Goal: Task Accomplishment & Management: Manage account settings

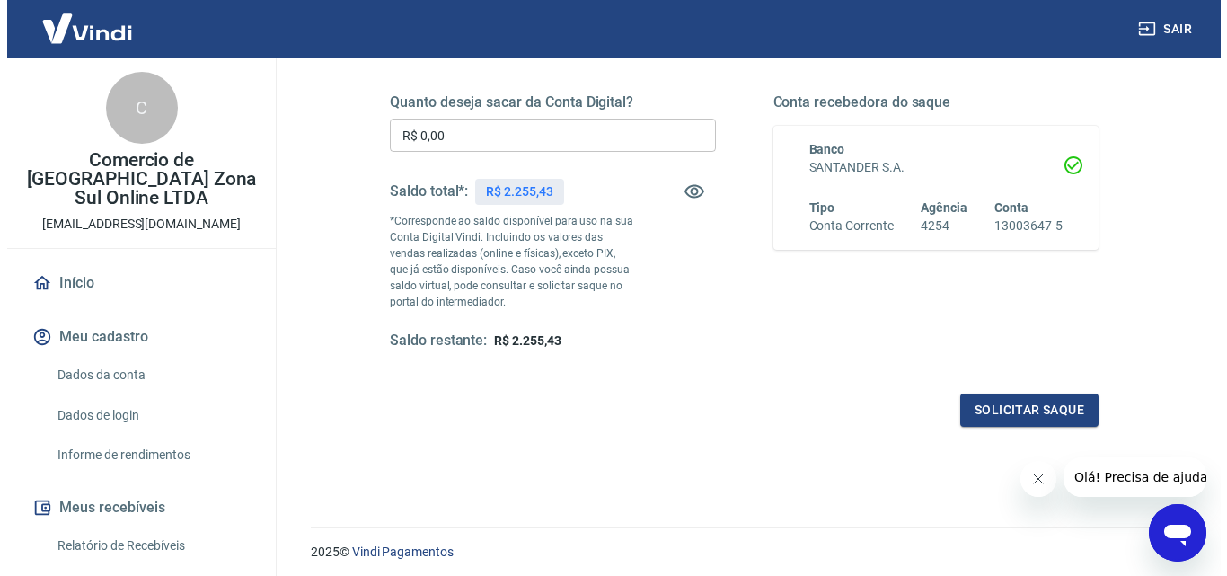
scroll to position [270, 0]
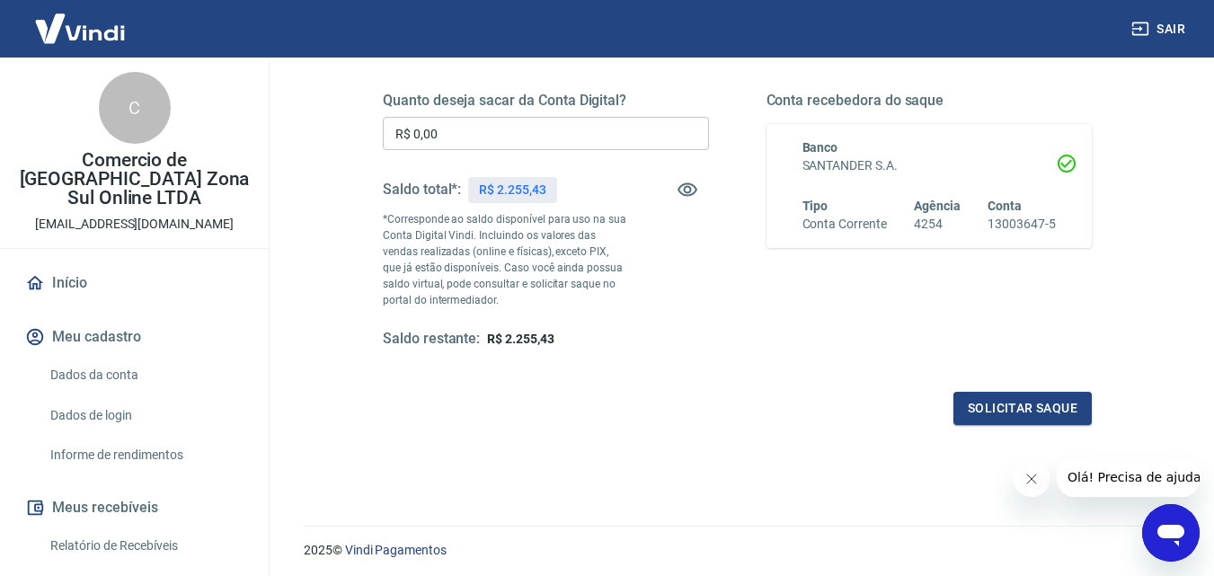
click at [456, 131] on input "R$ 0,00" at bounding box center [546, 133] width 326 height 33
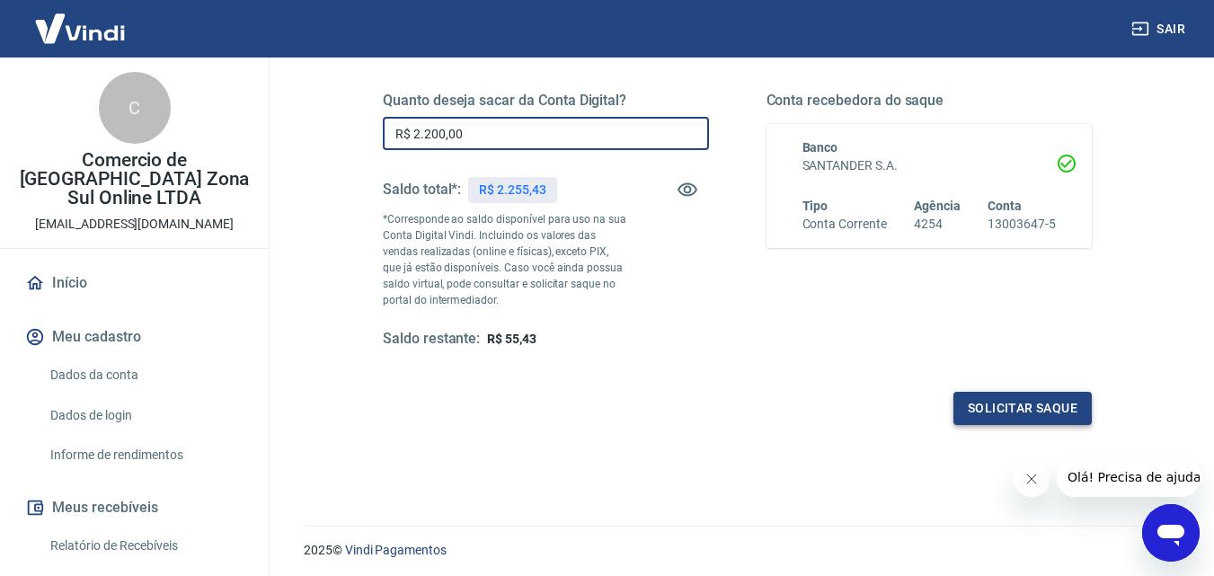
type input "R$ 2.200,00"
click at [1037, 399] on button "Solicitar saque" at bounding box center [1022, 408] width 138 height 33
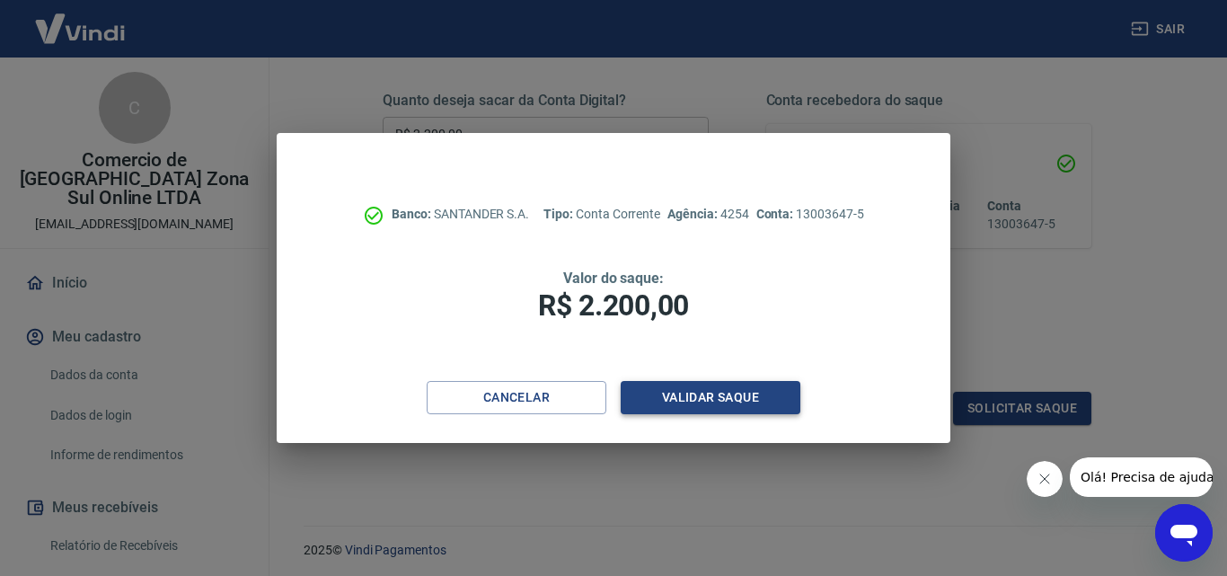
click at [692, 403] on button "Validar saque" at bounding box center [711, 397] width 180 height 33
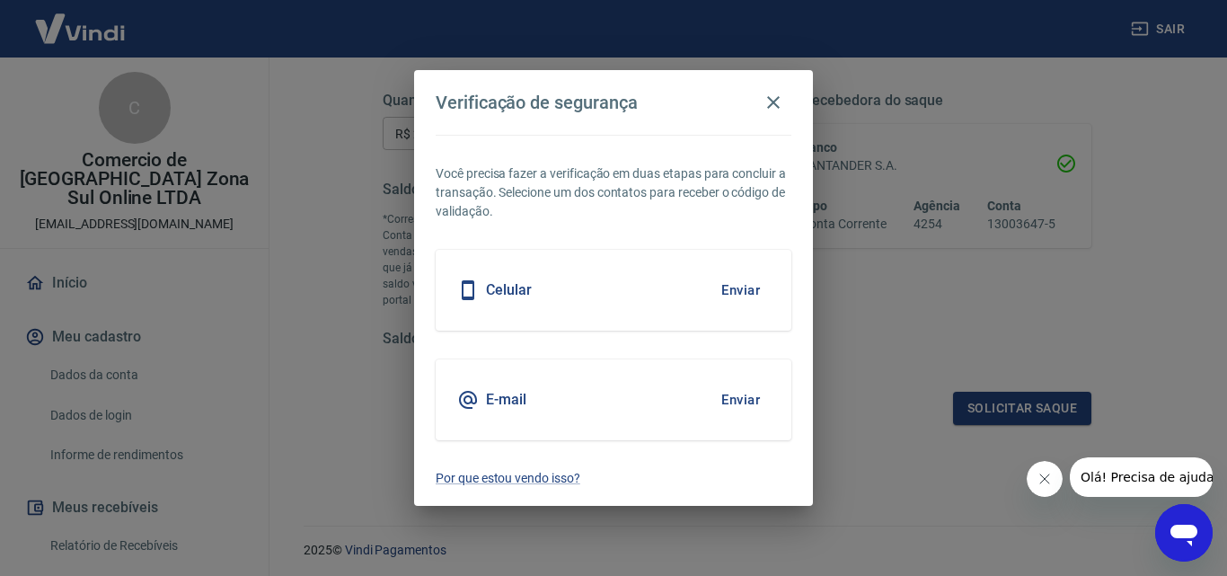
click at [568, 296] on div "Celular Enviar" at bounding box center [614, 290] width 356 height 81
click at [756, 300] on button "Enviar" at bounding box center [741, 290] width 58 height 38
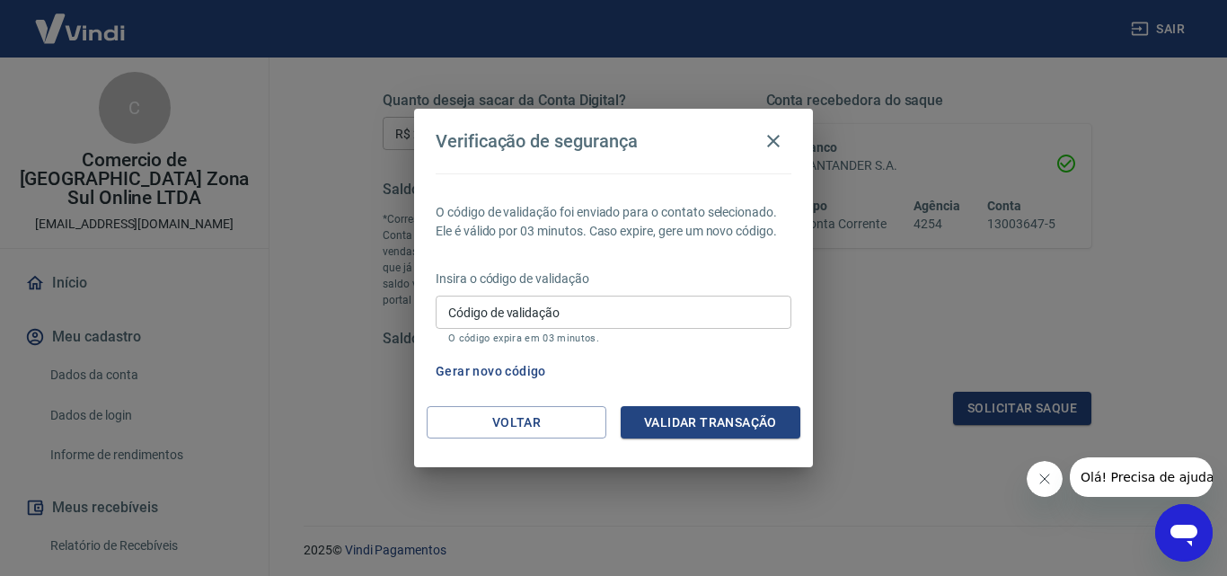
click at [745, 304] on input "Código de validação" at bounding box center [614, 312] width 356 height 33
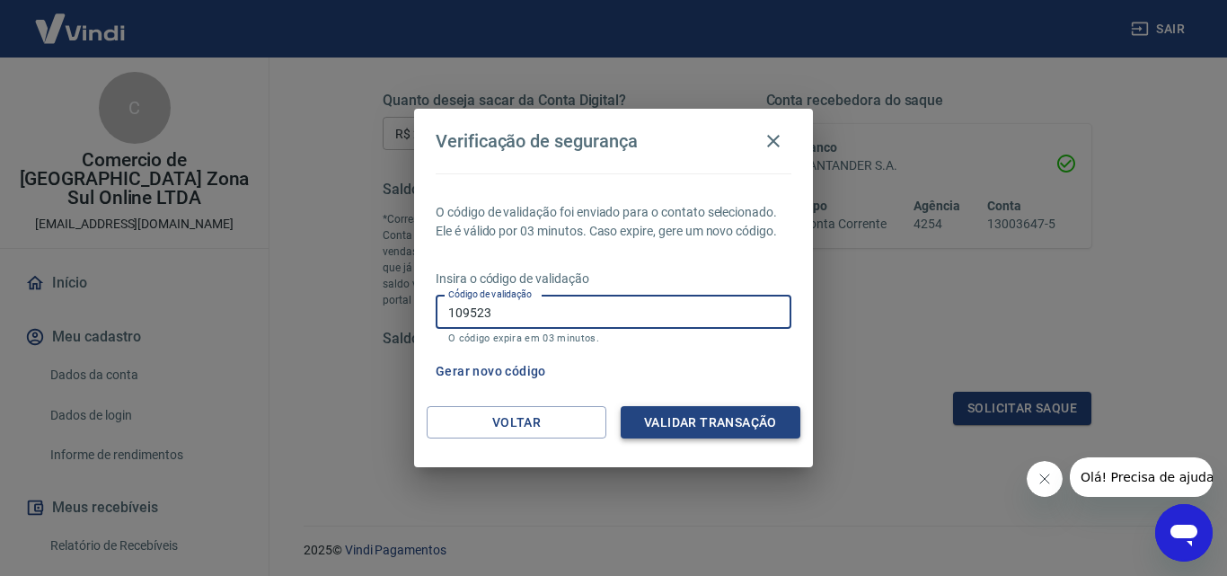
type input "109523"
click at [727, 436] on button "Validar transação" at bounding box center [711, 422] width 180 height 33
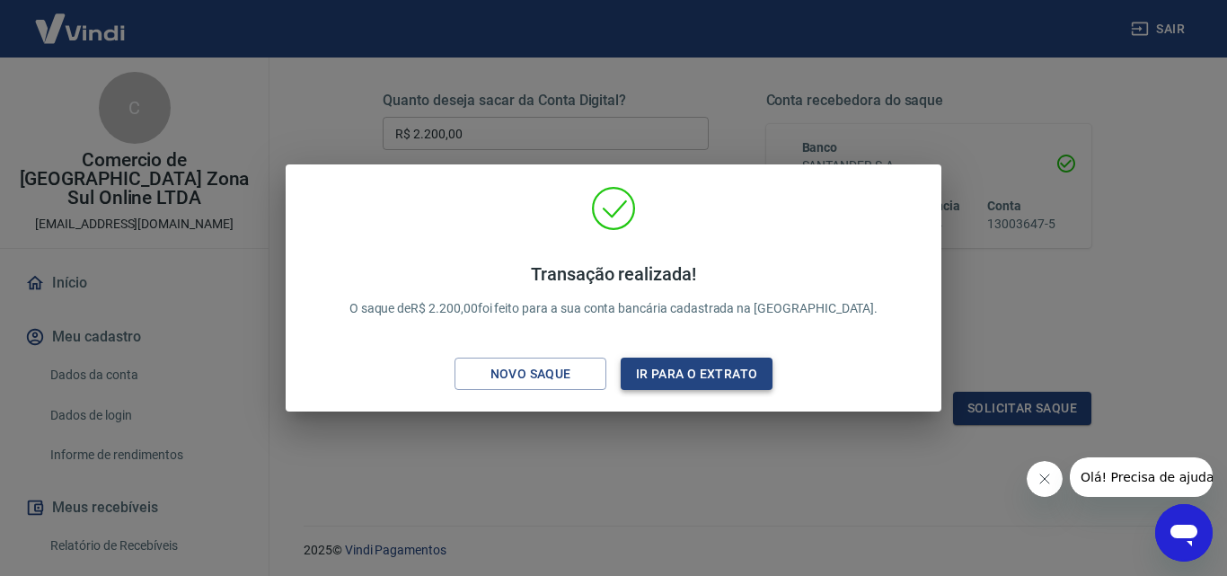
click at [701, 379] on button "Ir para o extrato" at bounding box center [697, 374] width 152 height 33
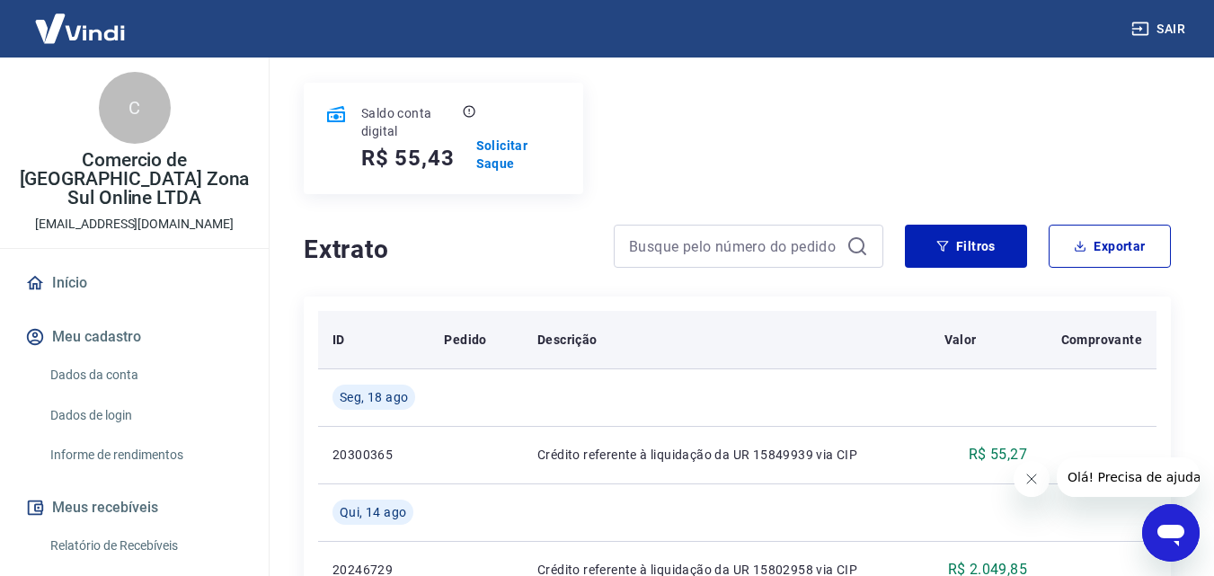
scroll to position [180, 0]
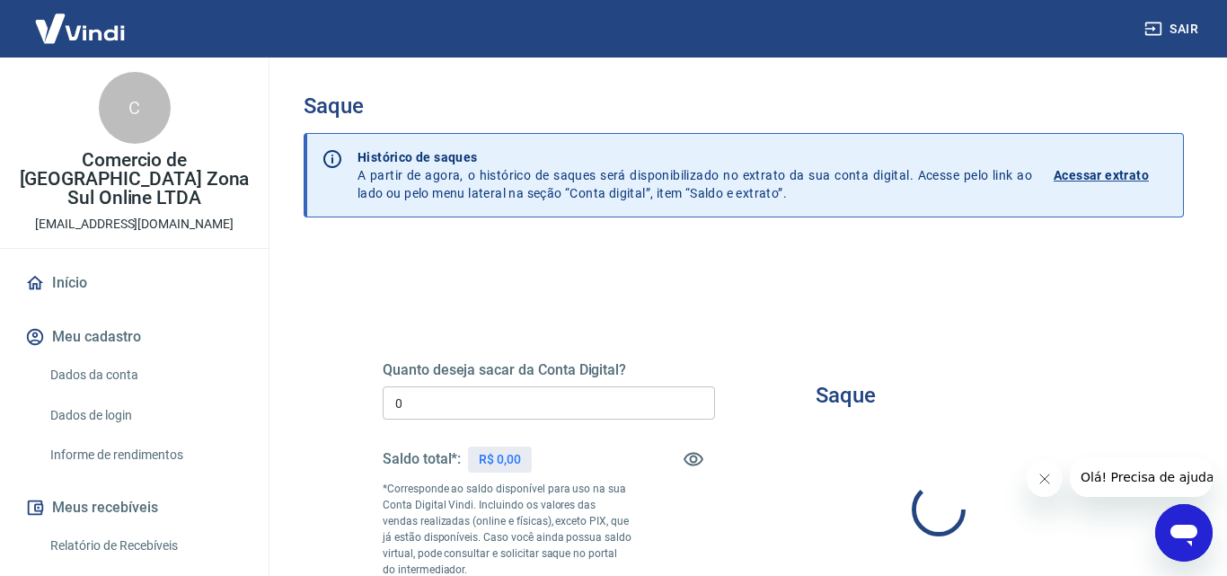
type input "R$ 0,00"
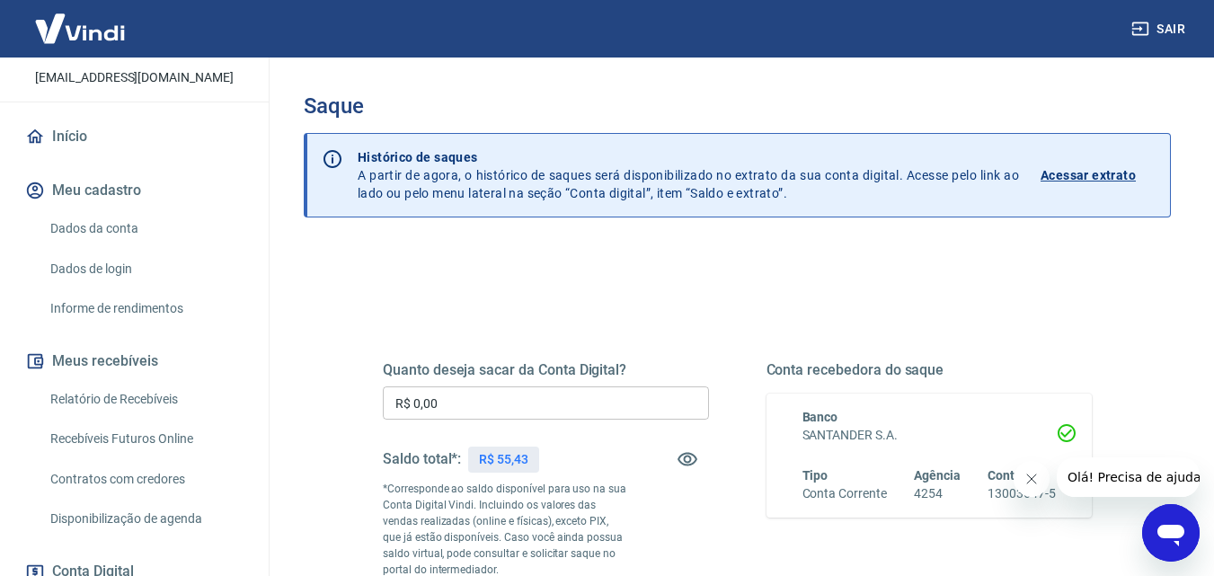
scroll to position [40, 0]
